Goal: Task Accomplishment & Management: Manage account settings

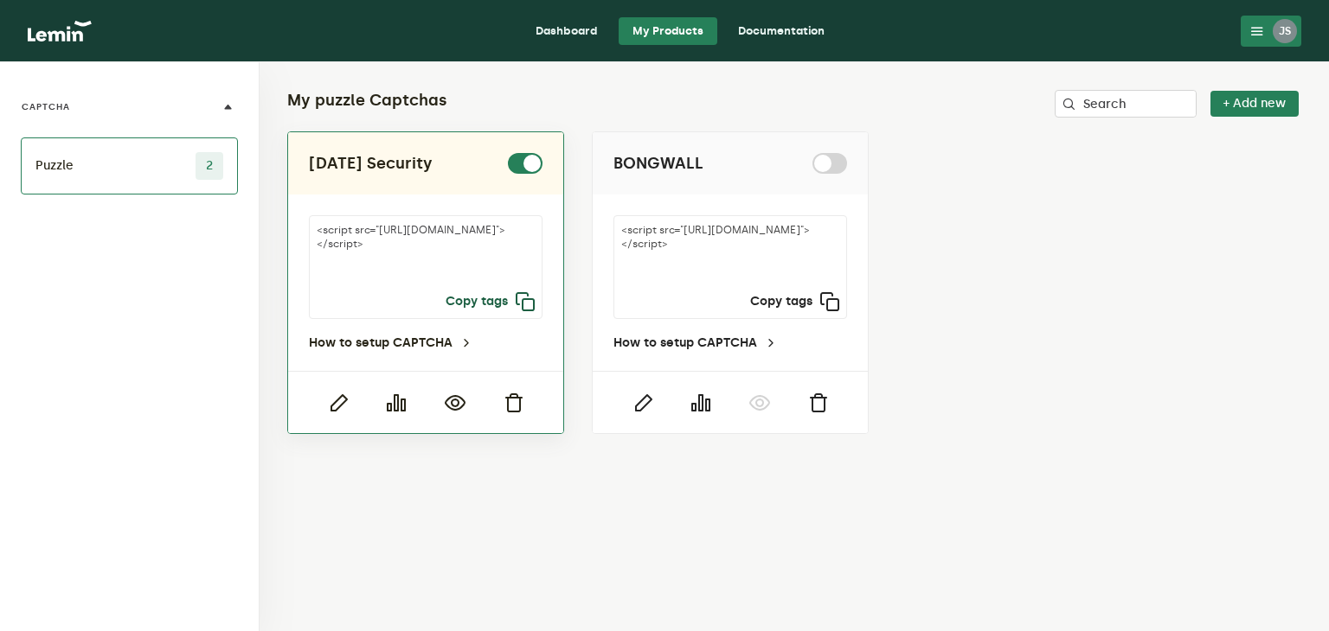
click at [529, 296] on icon "button" at bounding box center [525, 302] width 21 height 21
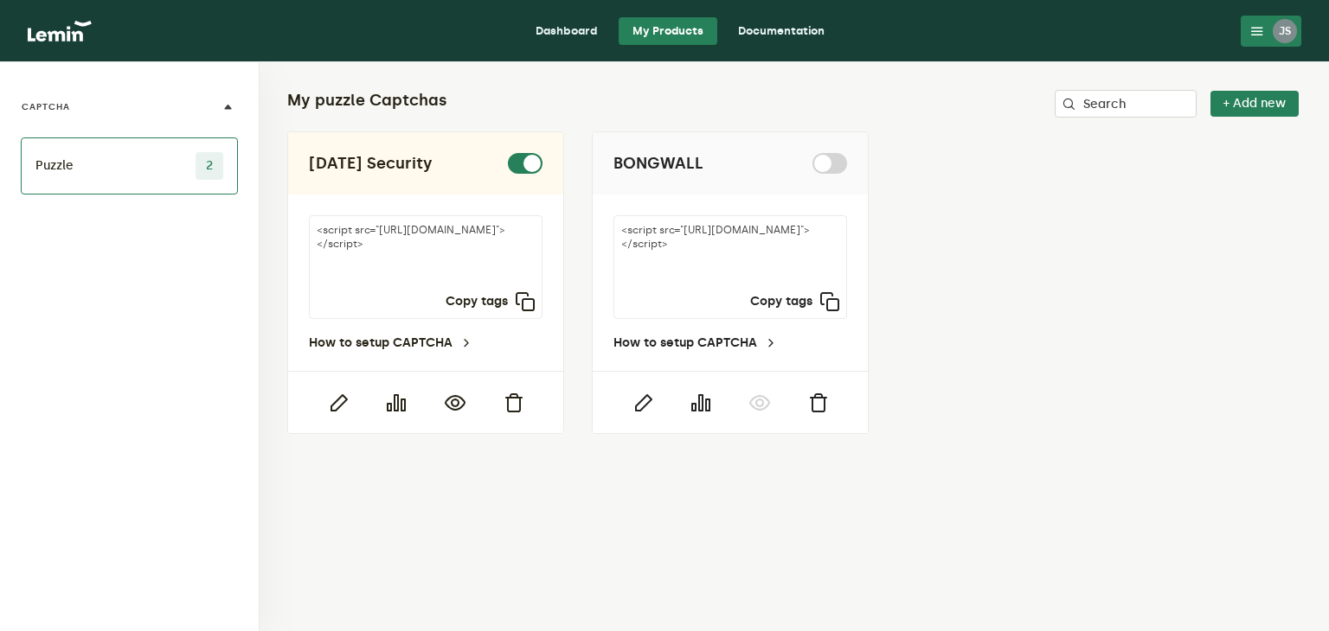
click at [563, 29] on link "Dashboard" at bounding box center [567, 31] width 90 height 28
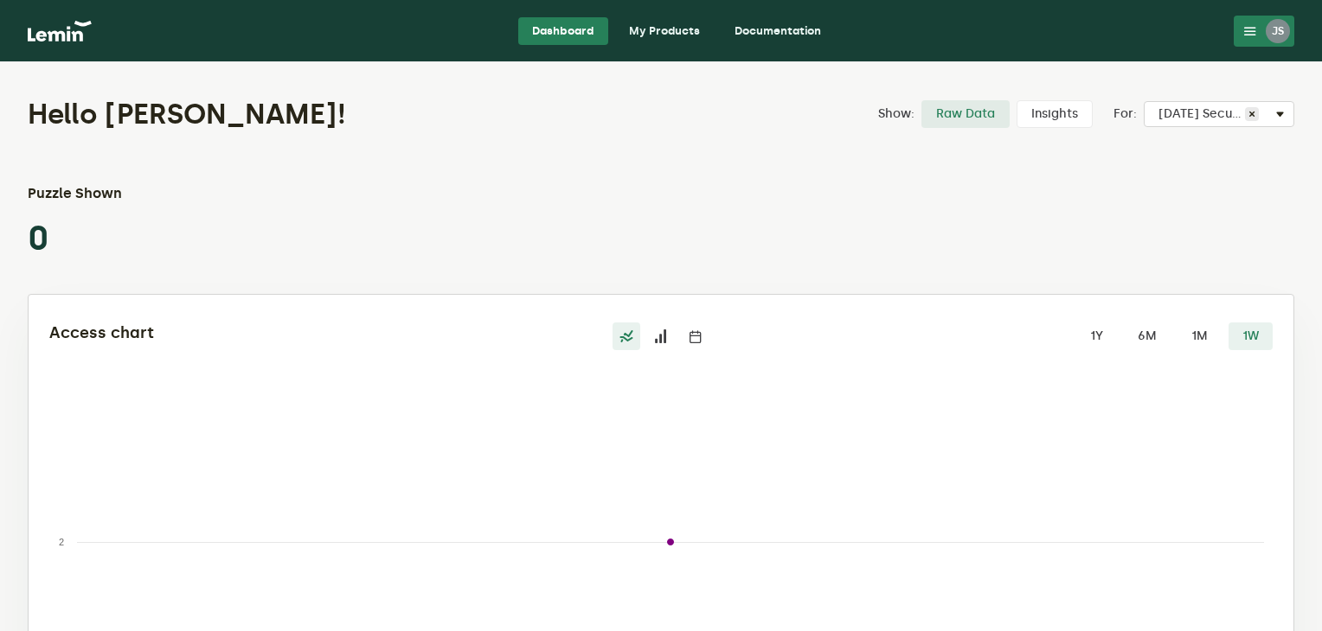
click at [662, 22] on link "My Products" at bounding box center [664, 31] width 99 height 28
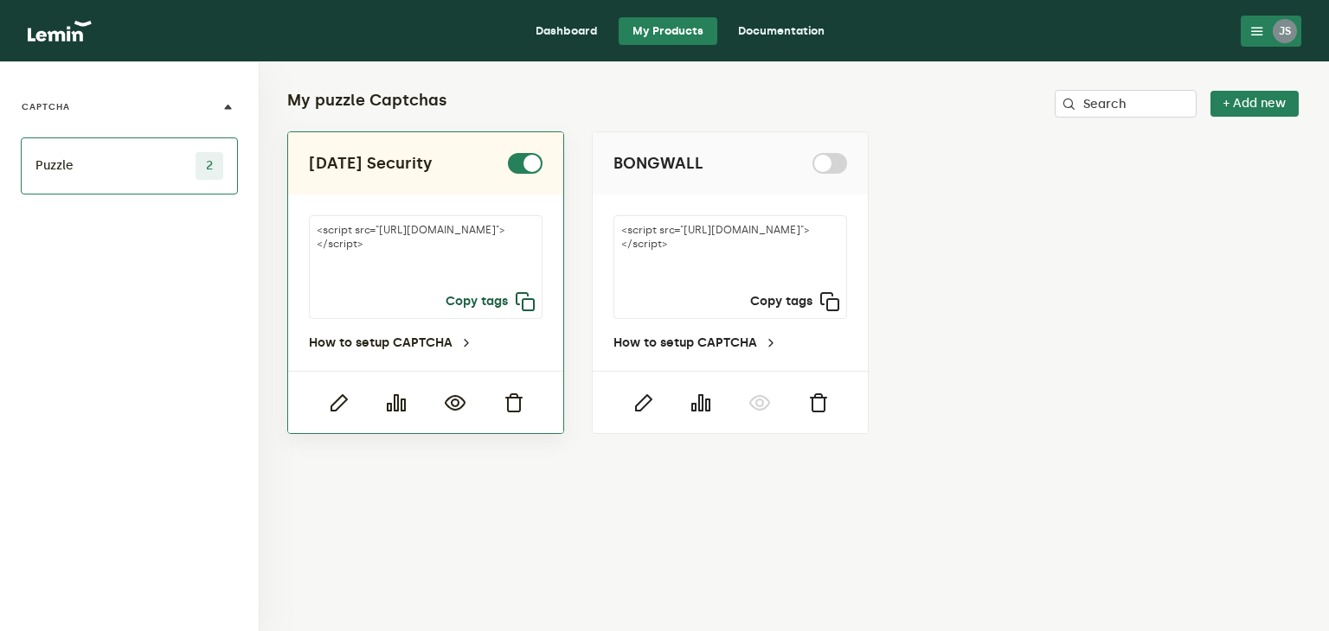
click at [526, 308] on icon "button" at bounding box center [525, 302] width 21 height 21
click at [338, 404] on icon "button" at bounding box center [338, 403] width 21 height 21
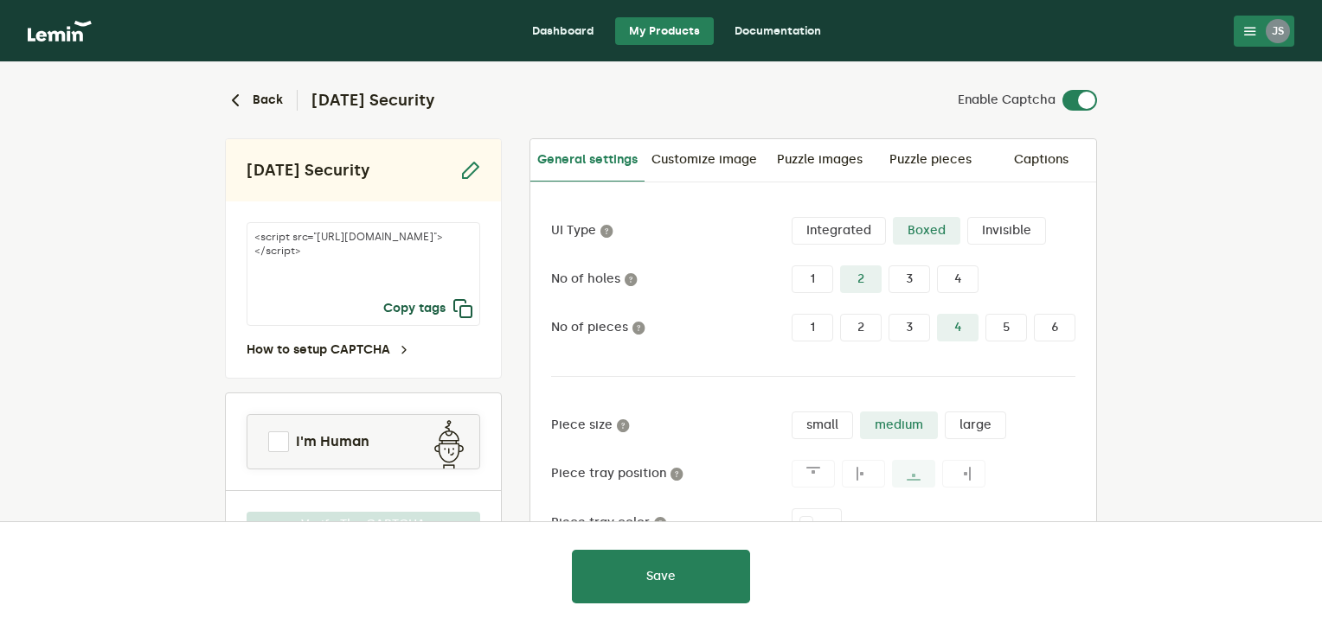
click at [460, 312] on icon "button" at bounding box center [462, 308] width 21 height 21
